Goal: Check status: Check status

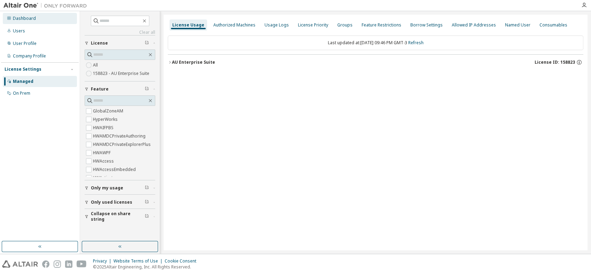
click at [34, 17] on div "Dashboard" at bounding box center [24, 19] width 23 height 6
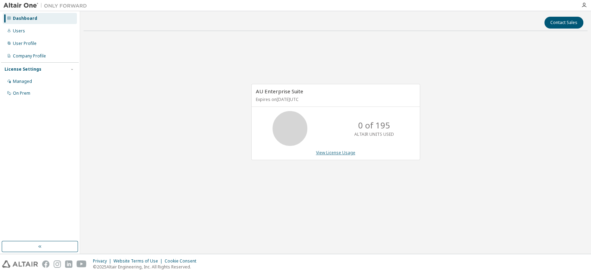
click at [340, 153] on link "View License Usage" at bounding box center [335, 153] width 39 height 6
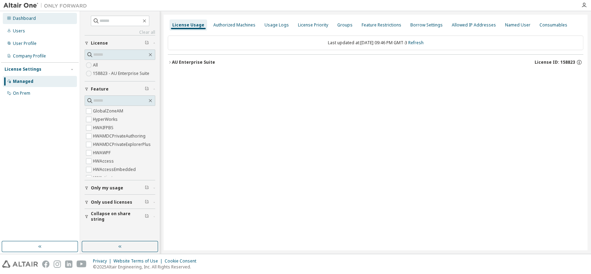
click at [38, 19] on div "Dashboard" at bounding box center [40, 18] width 74 height 11
